Goal: Information Seeking & Learning: Learn about a topic

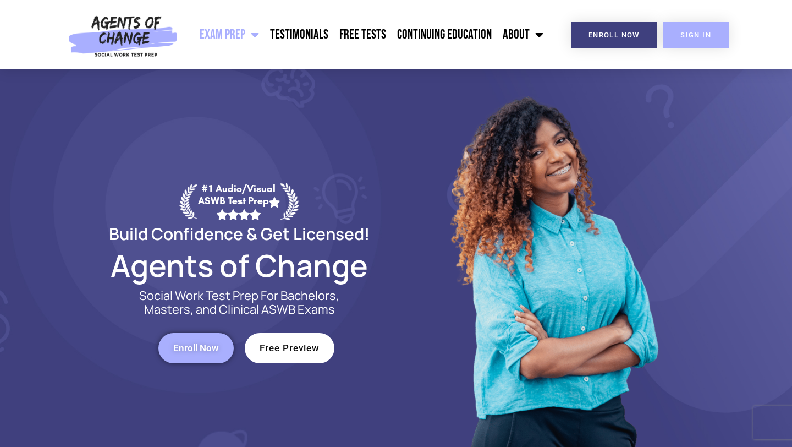
click at [685, 31] on span "SIGN IN" at bounding box center [695, 34] width 31 height 7
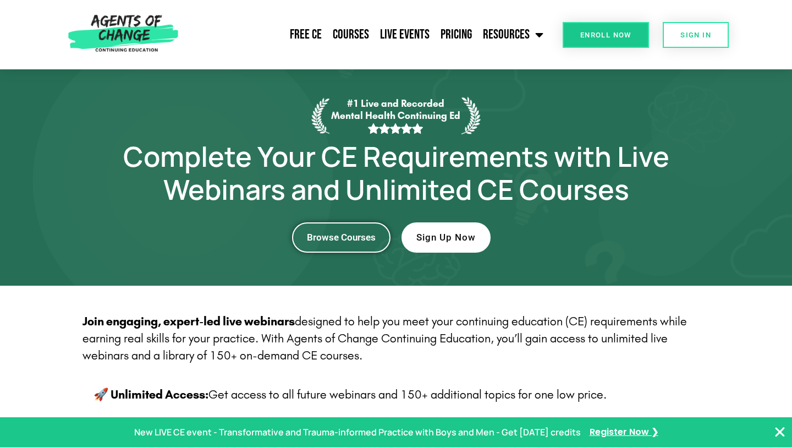
click at [333, 238] on span "Browse Courses" at bounding box center [341, 237] width 69 height 9
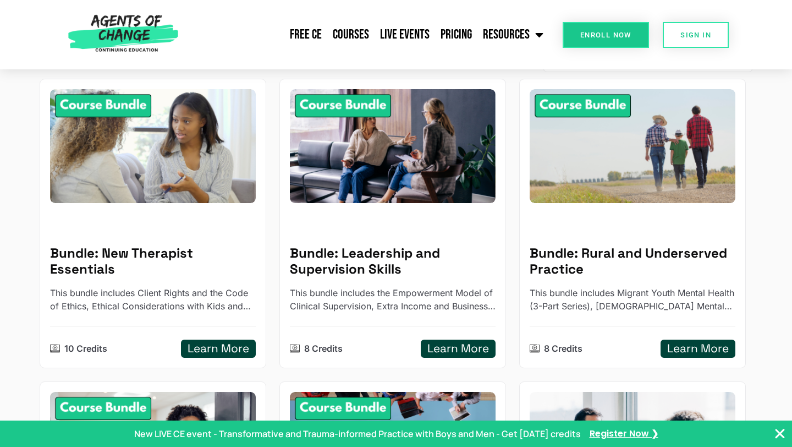
scroll to position [155, 0]
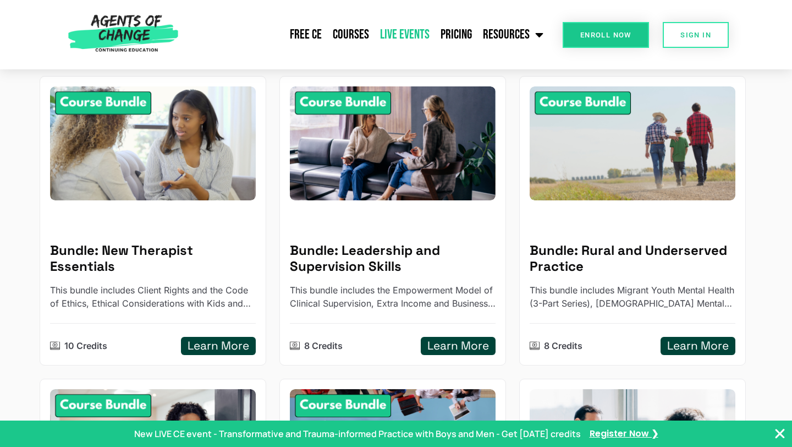
click at [395, 44] on link "Live Events" at bounding box center [405, 35] width 61 height 28
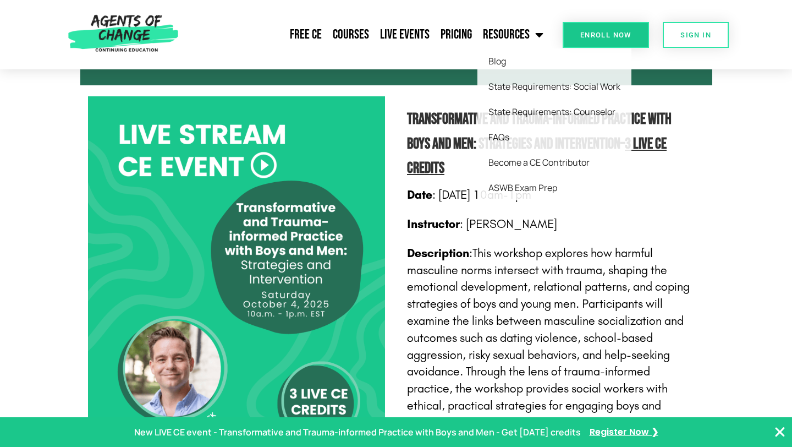
scroll to position [577, 0]
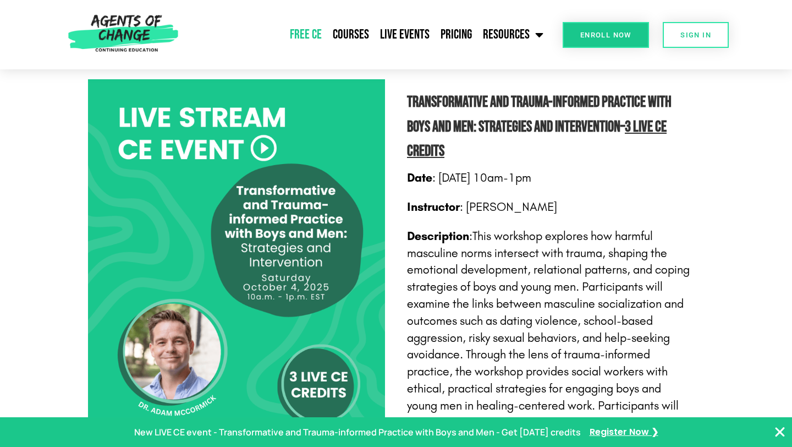
click at [300, 32] on link "Free CE" at bounding box center [305, 35] width 43 height 28
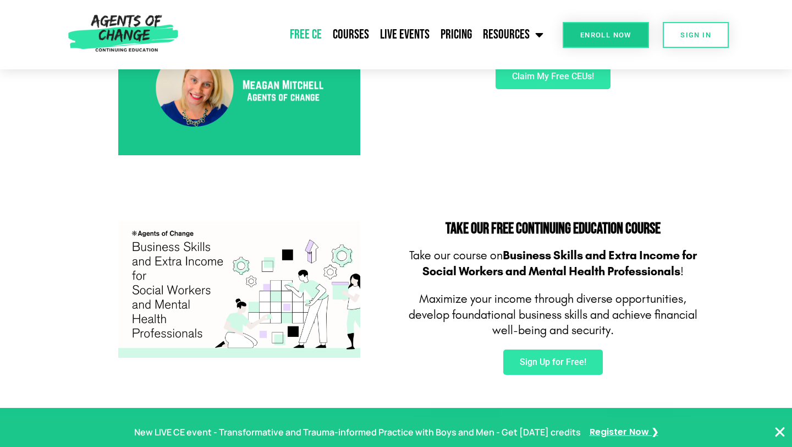
scroll to position [606, 0]
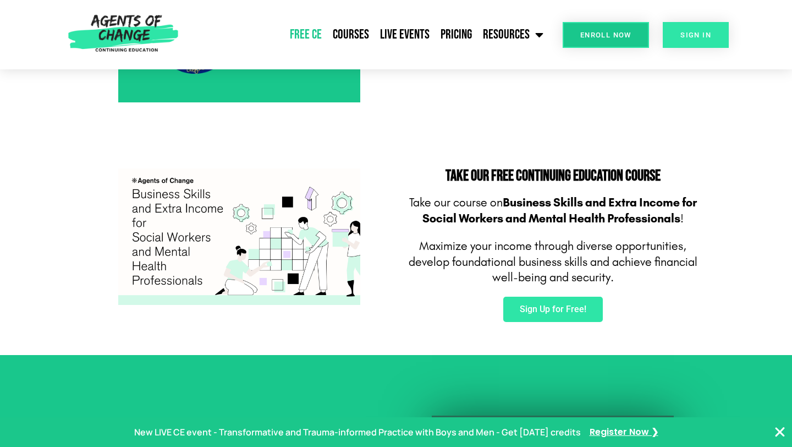
click at [695, 39] on link "SIGN IN" at bounding box center [696, 35] width 66 height 26
